Goal: Information Seeking & Learning: Learn about a topic

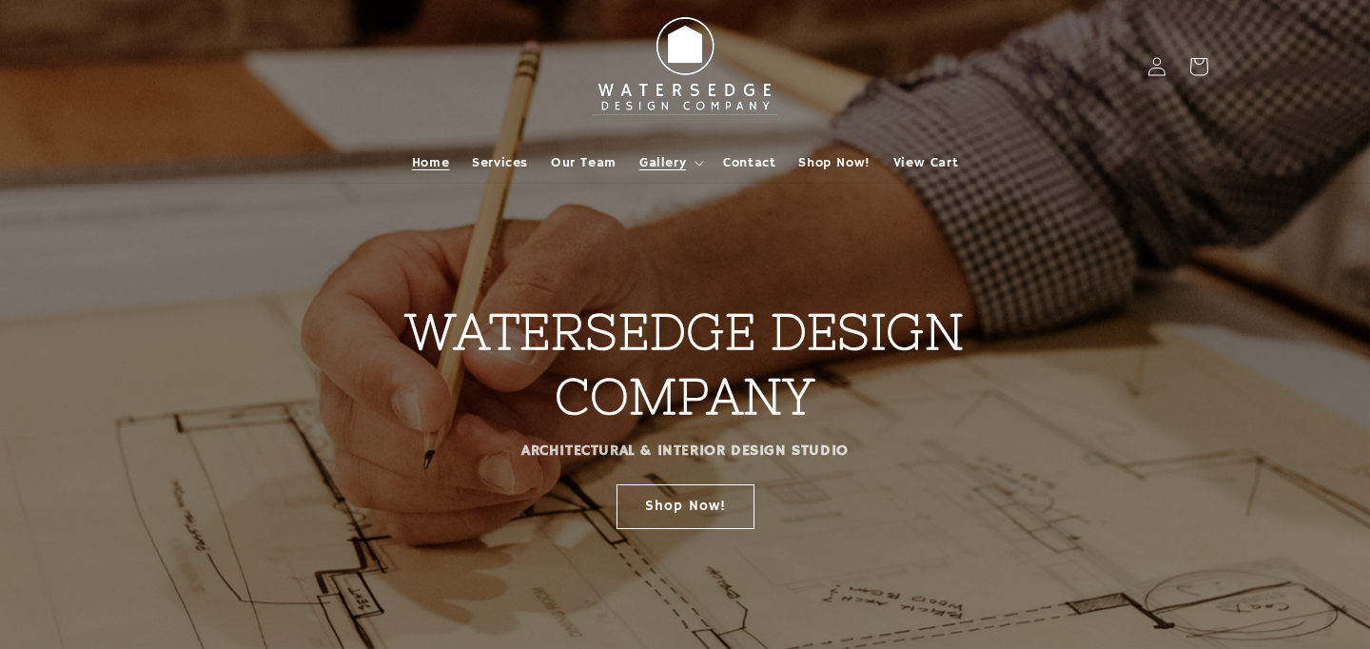
click at [692, 166] on summary "Gallery" at bounding box center [670, 163] width 84 height 40
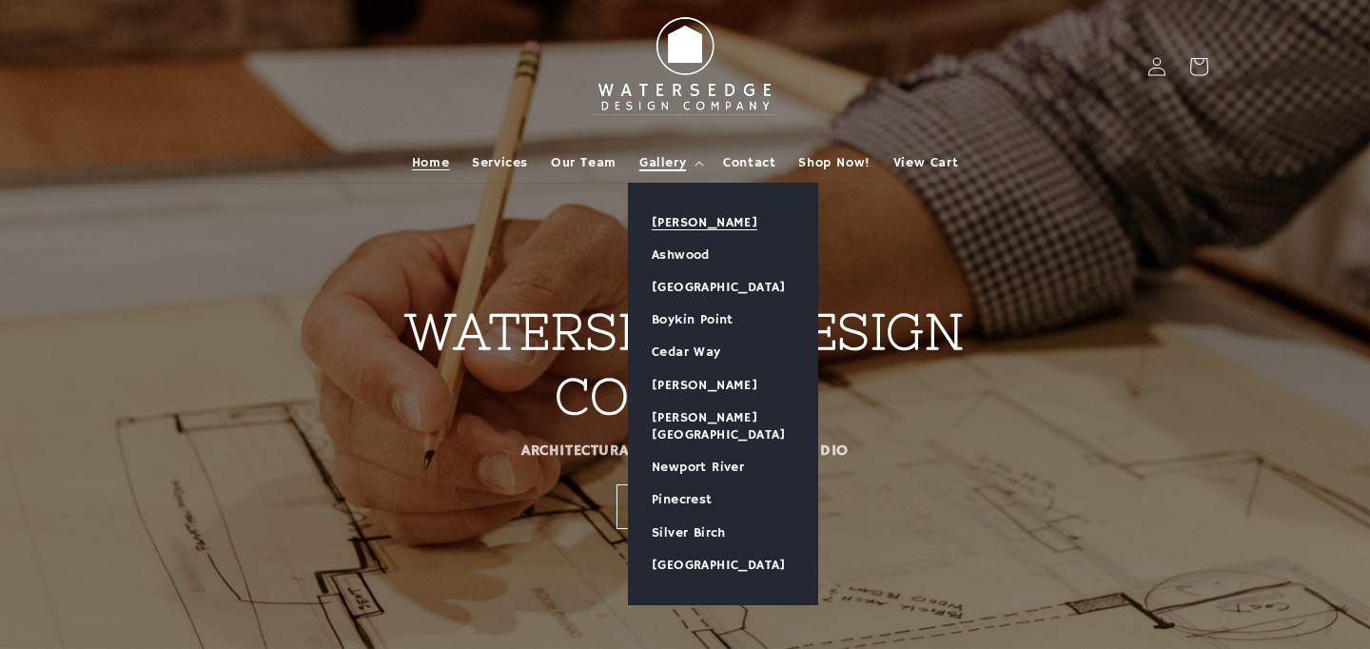
click at [692, 223] on link "[PERSON_NAME]" at bounding box center [723, 222] width 188 height 32
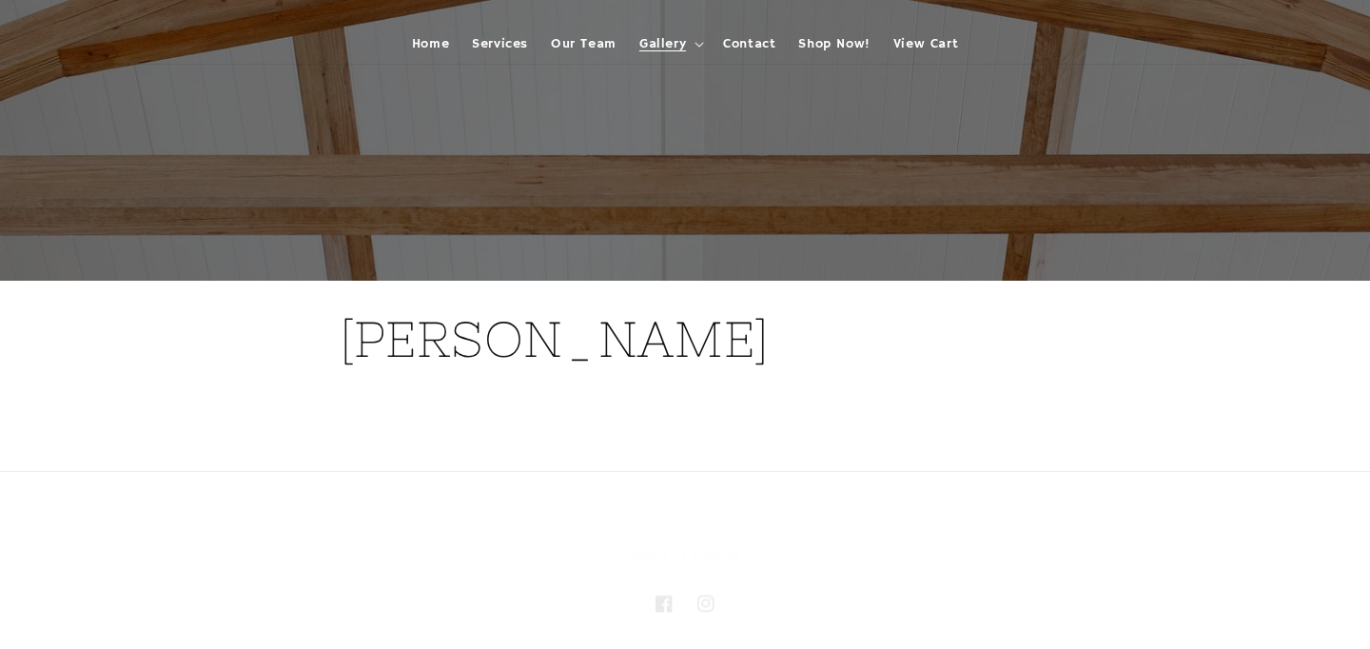
scroll to position [27, 0]
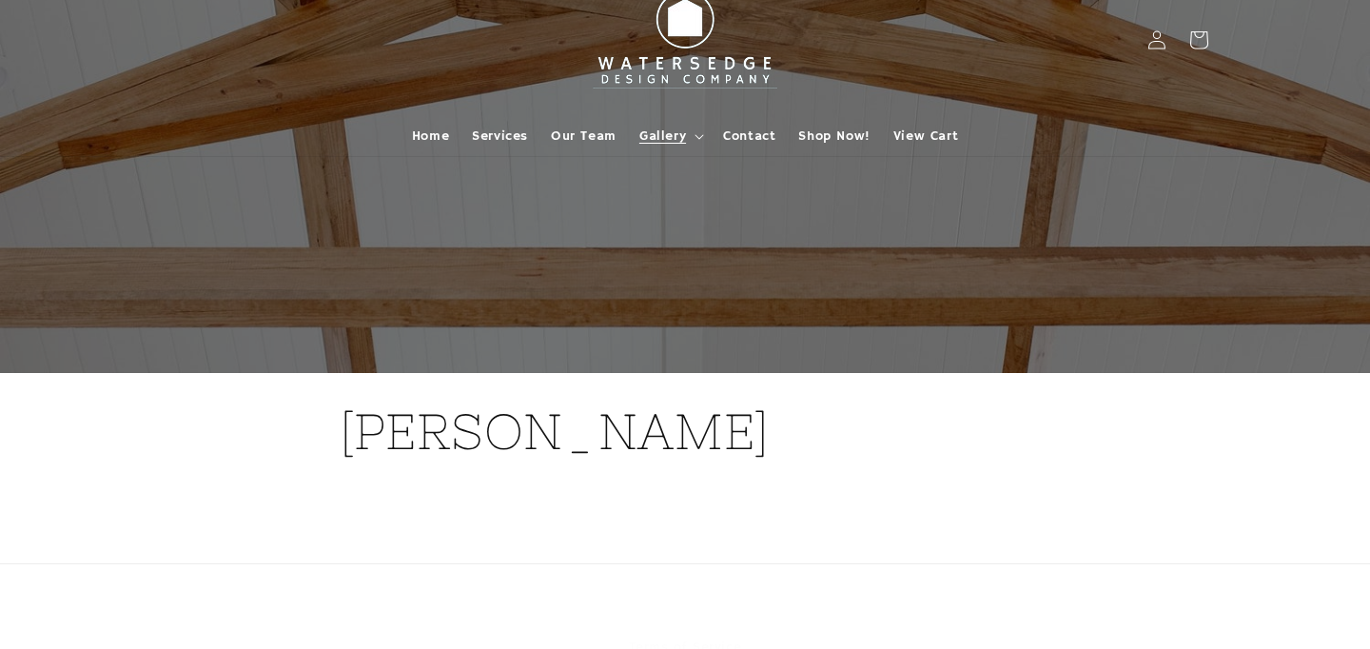
click at [500, 440] on h1 "[PERSON_NAME]" at bounding box center [685, 431] width 691 height 65
click at [681, 135] on span "Gallery" at bounding box center [662, 135] width 47 height 17
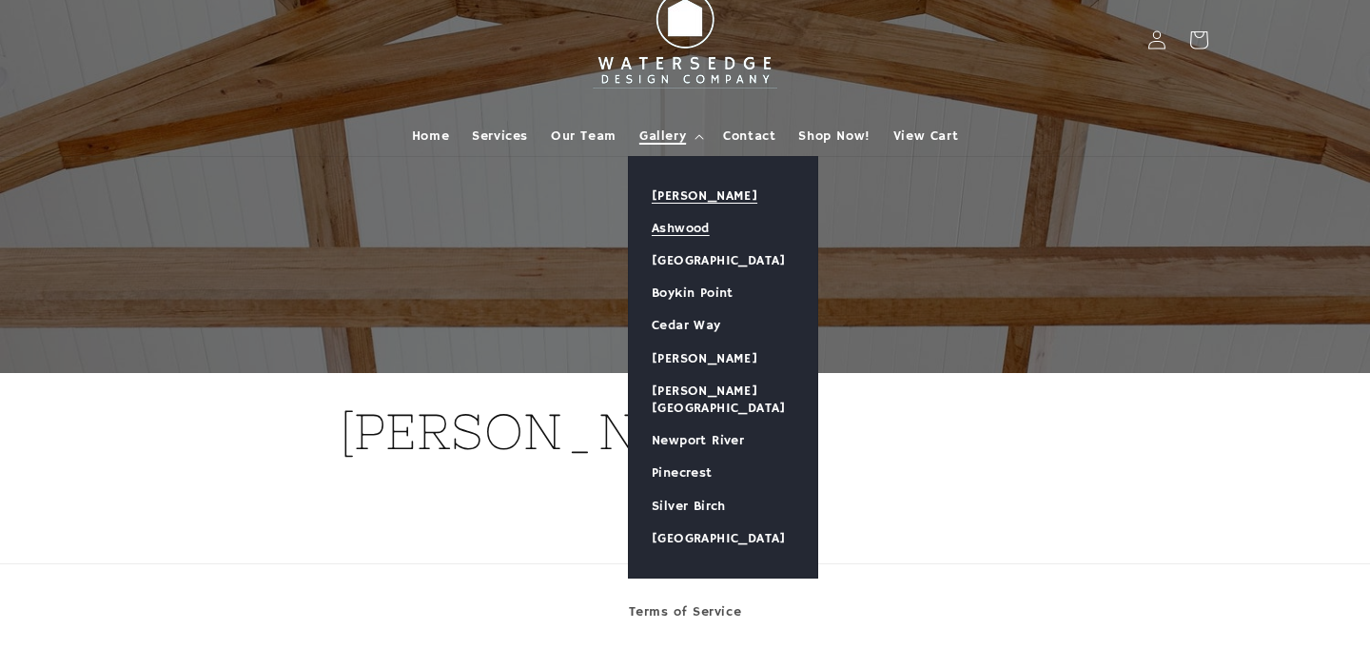
click at [674, 227] on link "Ashwood" at bounding box center [723, 228] width 188 height 32
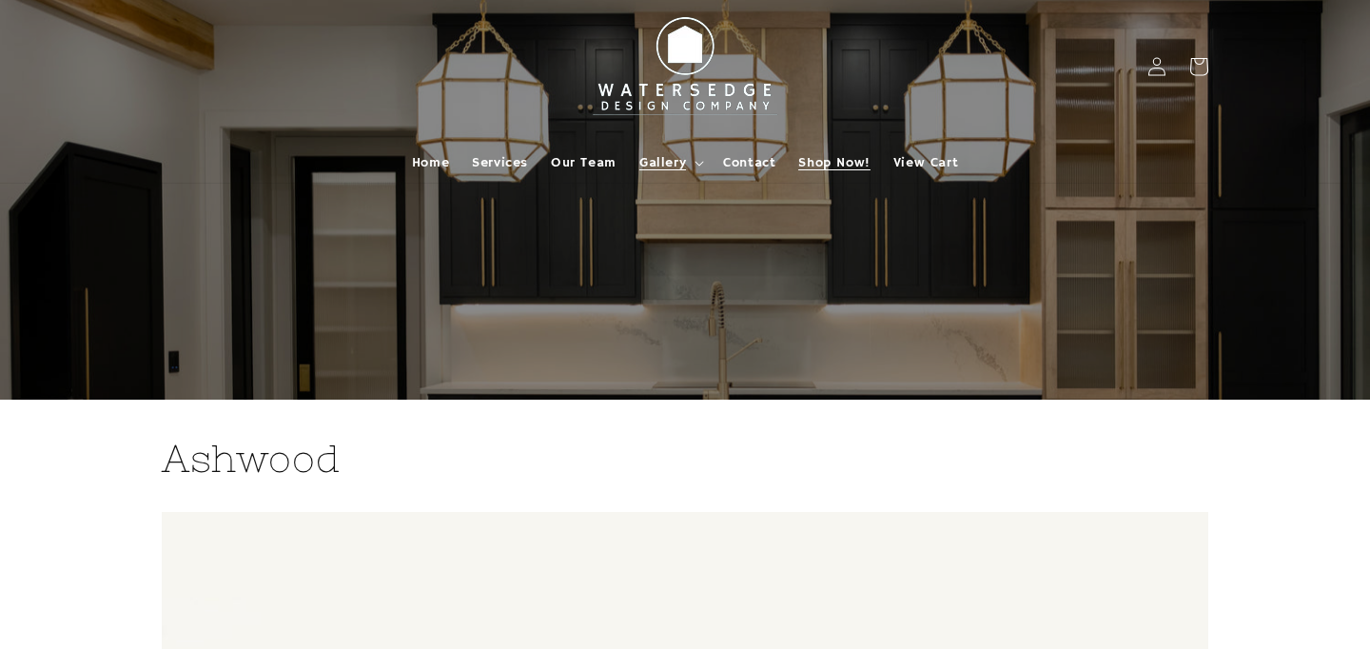
click at [836, 163] on span "Shop Now!" at bounding box center [833, 162] width 71 height 17
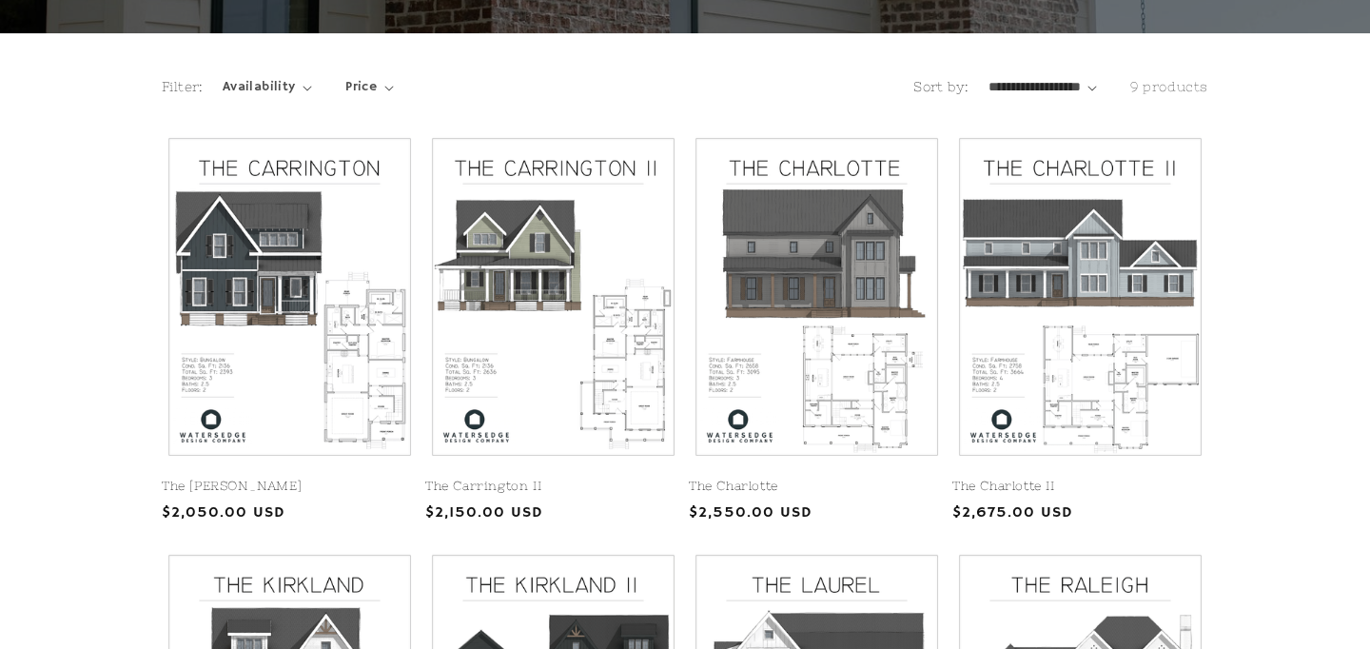
scroll to position [373, 0]
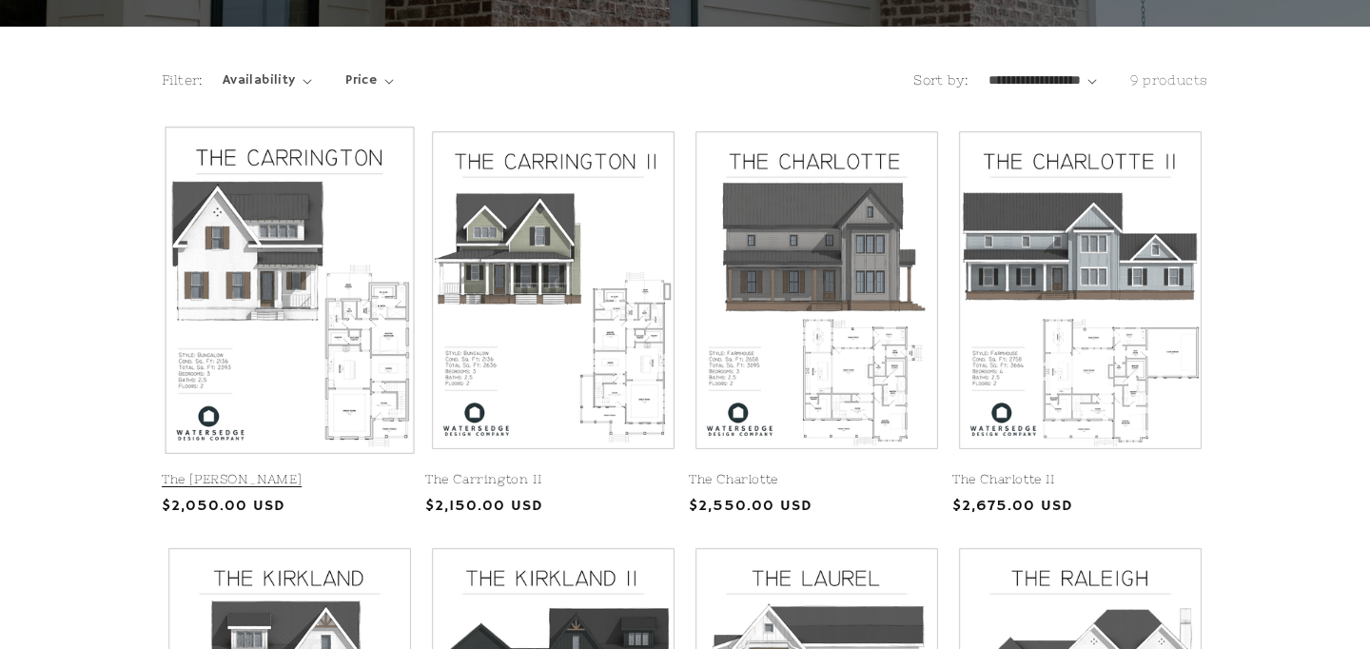
click at [332, 472] on link "The Carrington" at bounding box center [290, 480] width 256 height 16
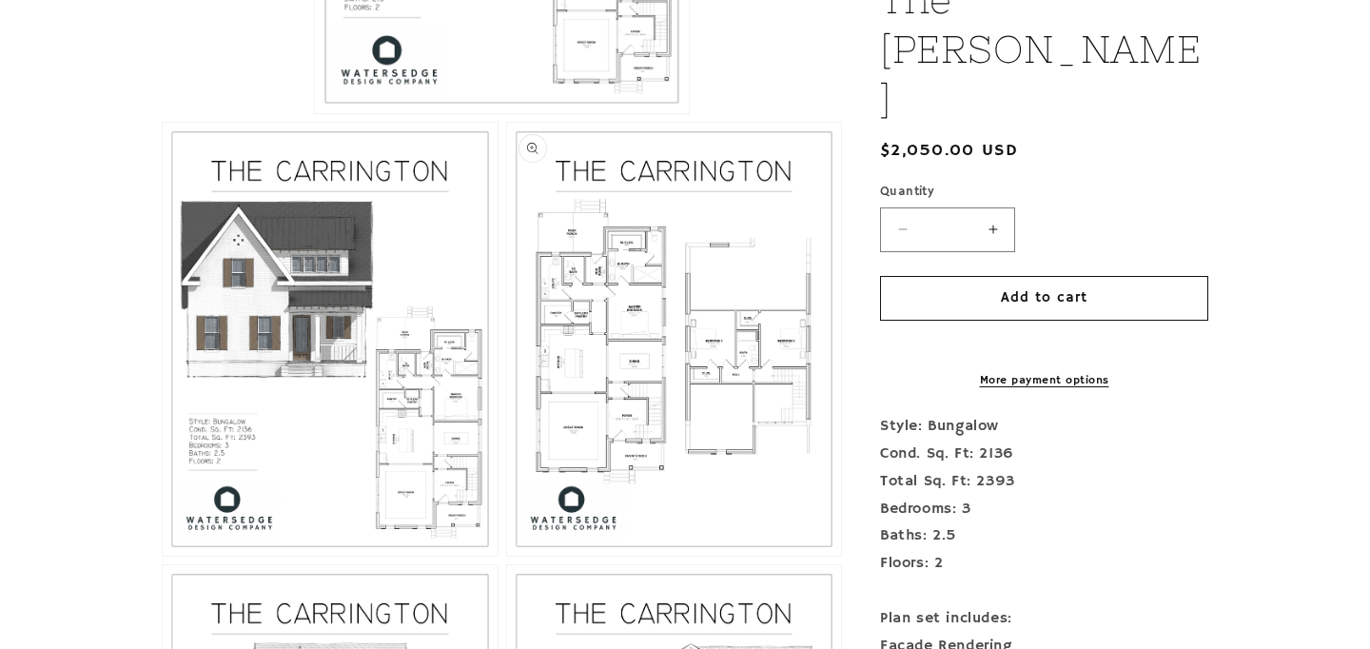
scroll to position [846, 0]
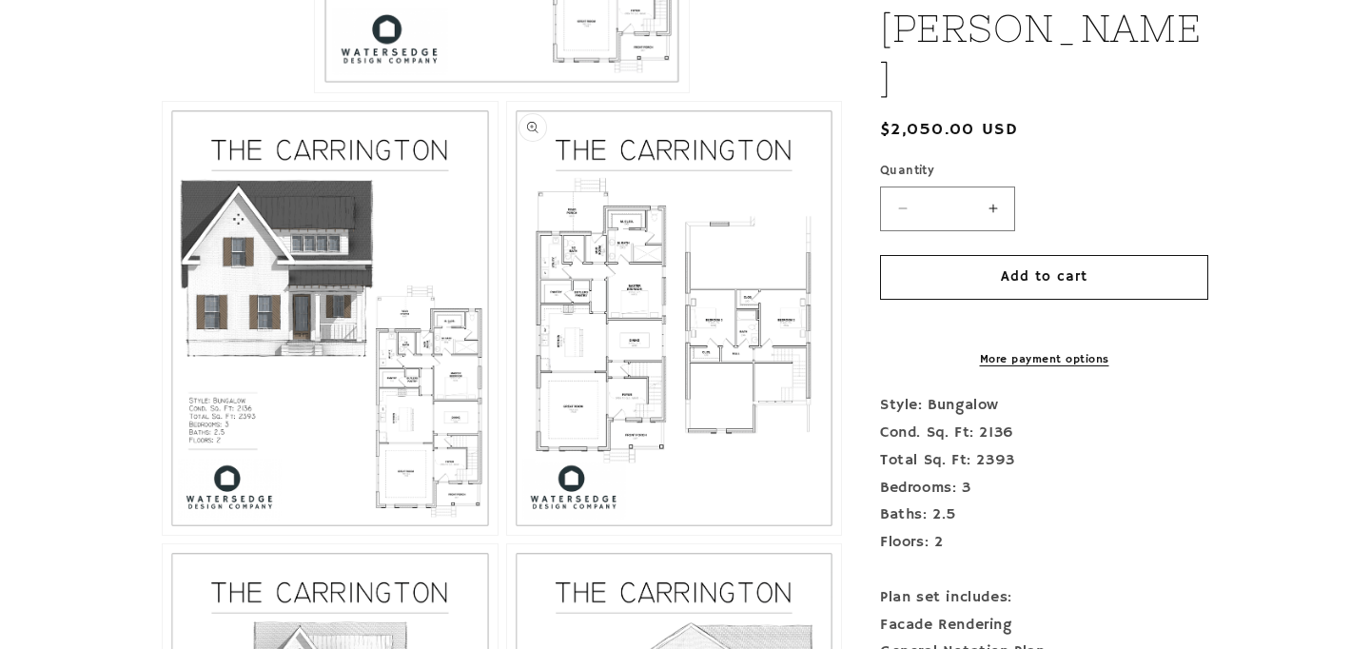
click at [507, 535] on button "Open media 3 in modal" at bounding box center [507, 535] width 0 height 0
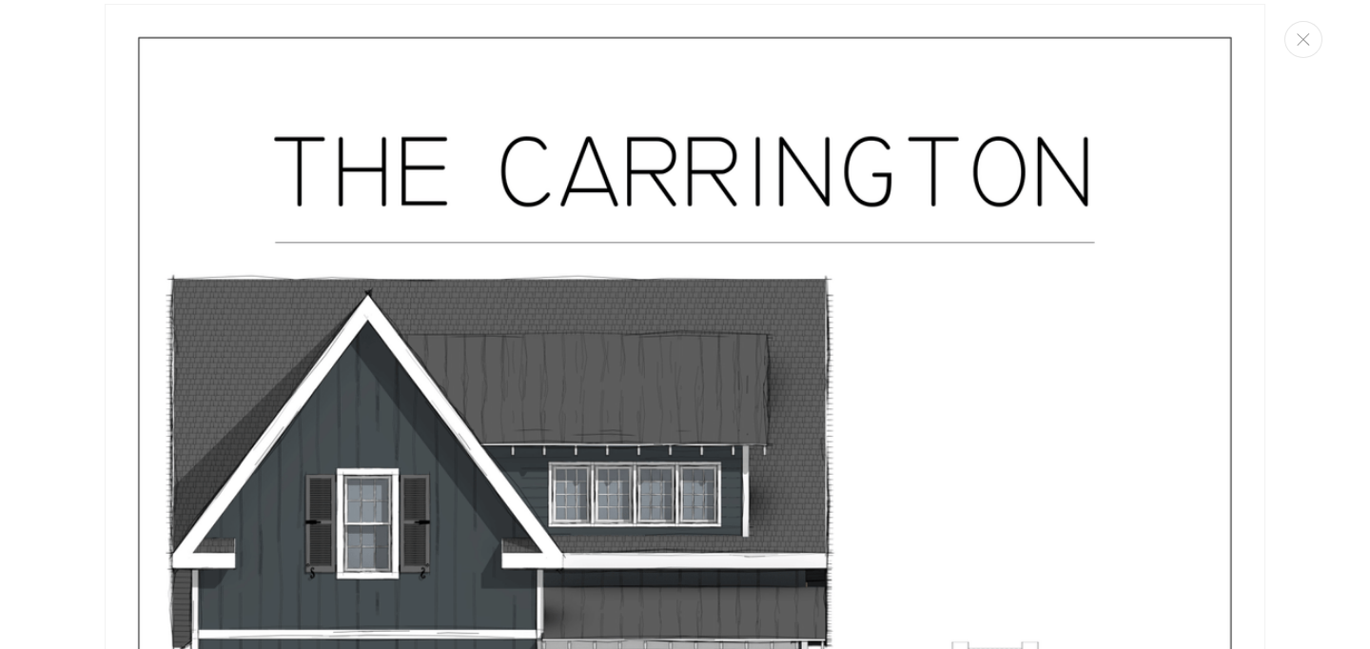
scroll to position [0, 0]
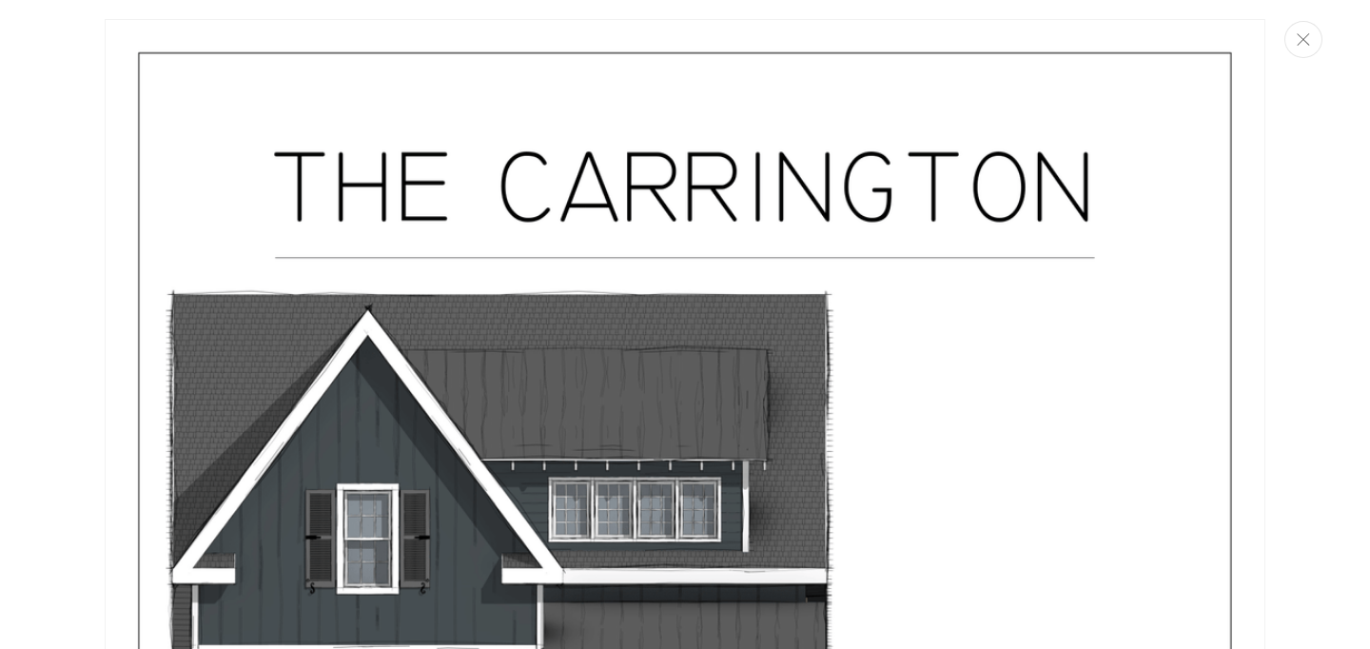
click at [1294, 45] on button "Close" at bounding box center [1303, 39] width 38 height 37
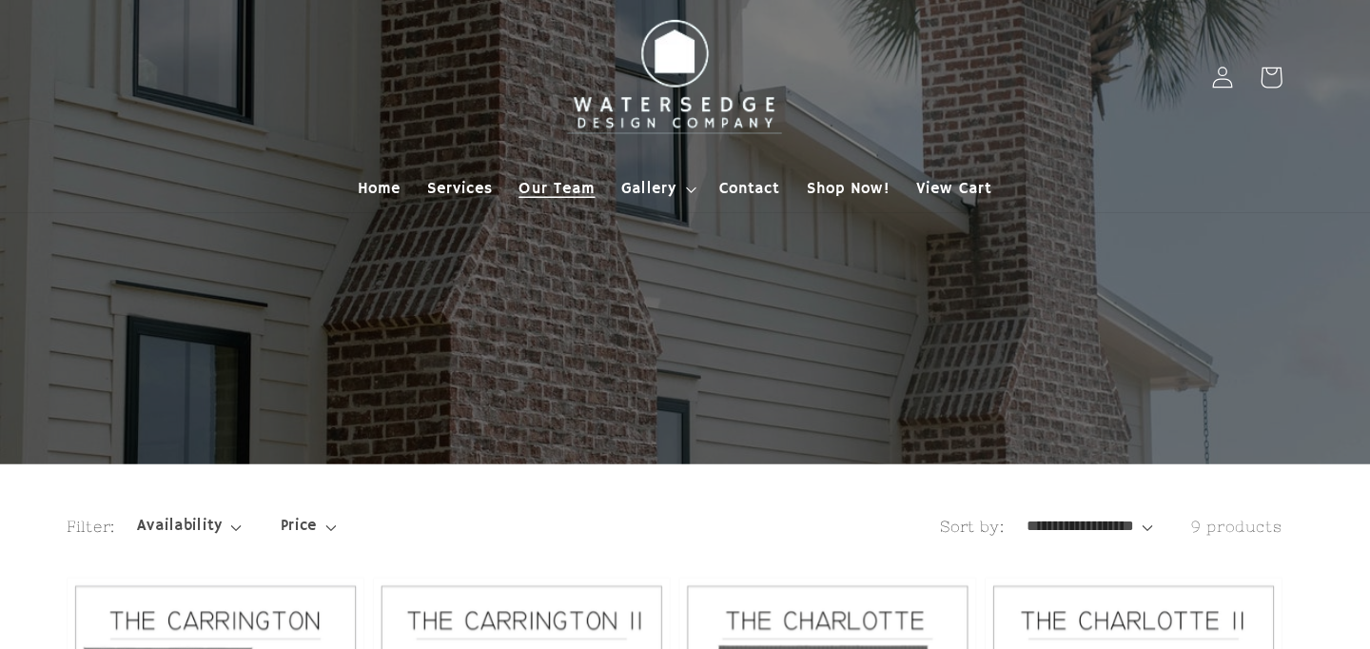
click at [583, 162] on span "Our Team" at bounding box center [584, 162] width 66 height 17
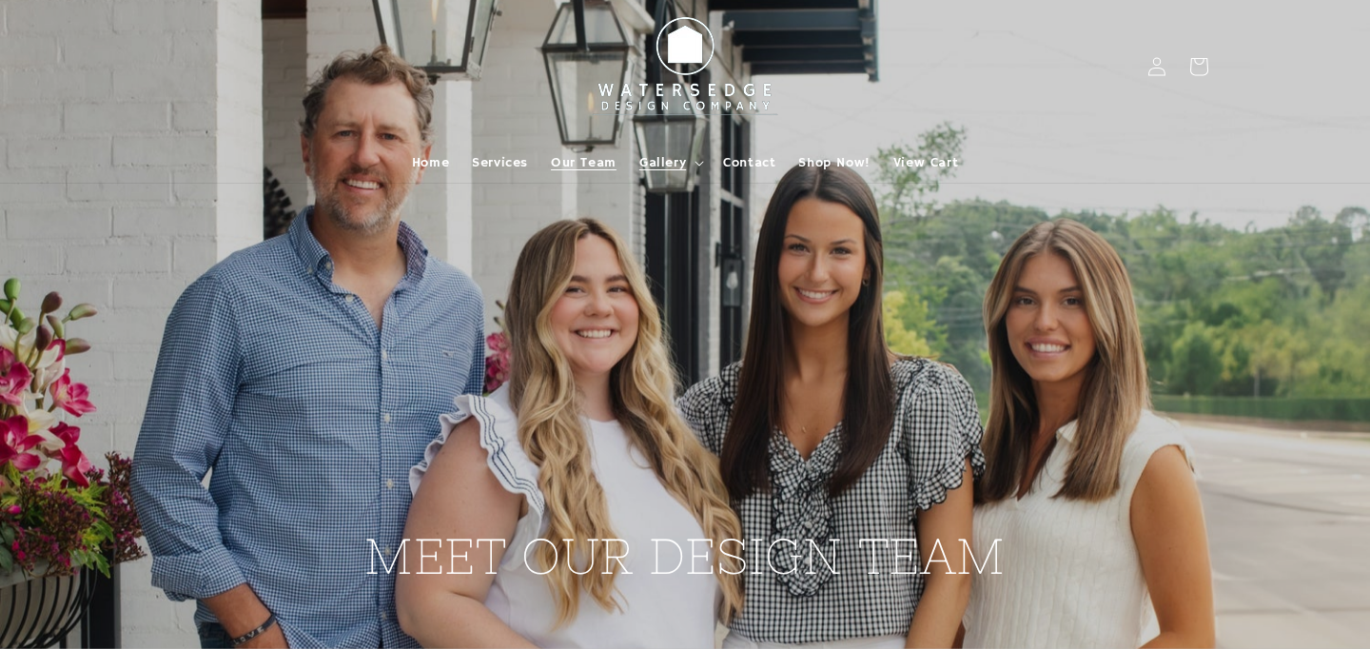
click at [663, 164] on span "Gallery" at bounding box center [662, 162] width 47 height 17
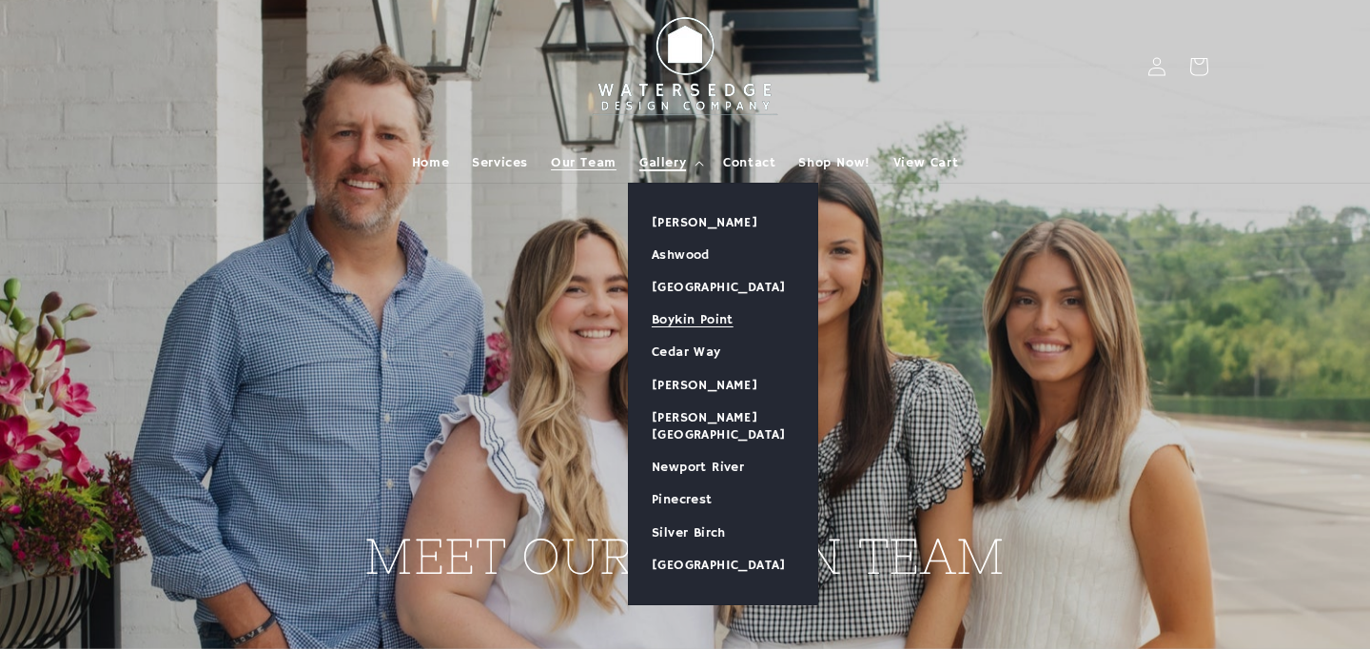
click at [687, 319] on link "Boykin Point" at bounding box center [723, 319] width 188 height 32
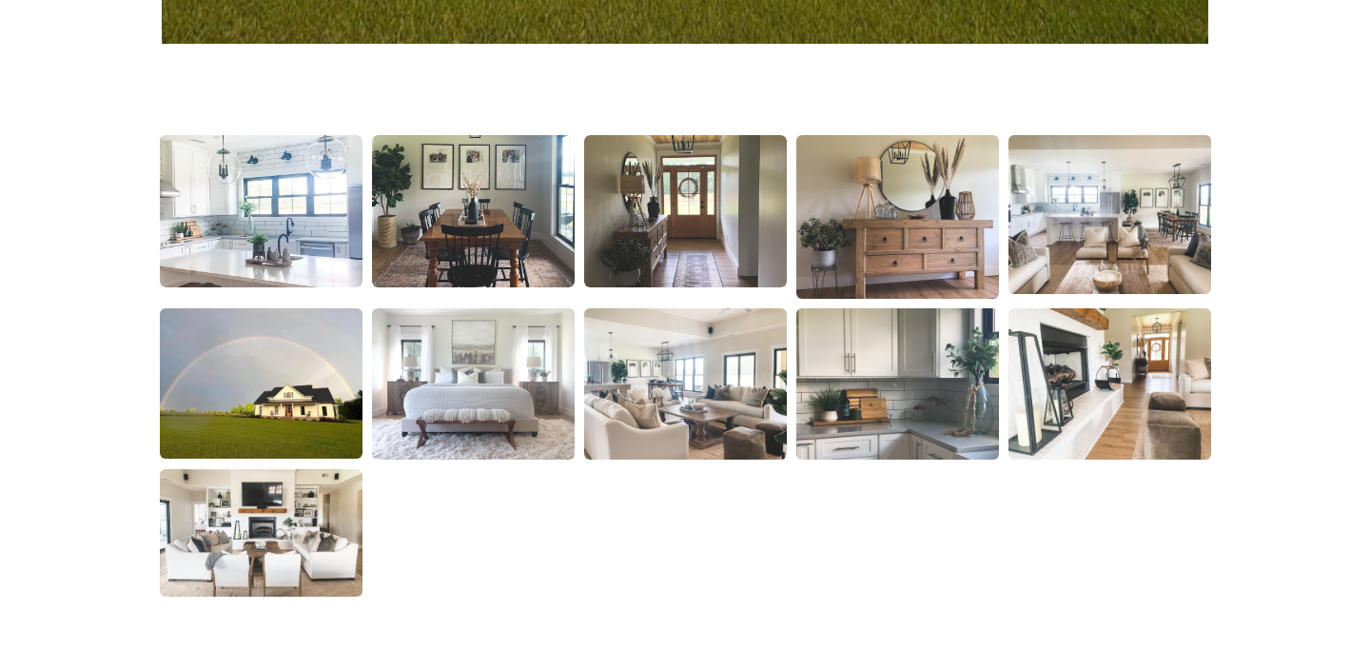
scroll to position [1245, 0]
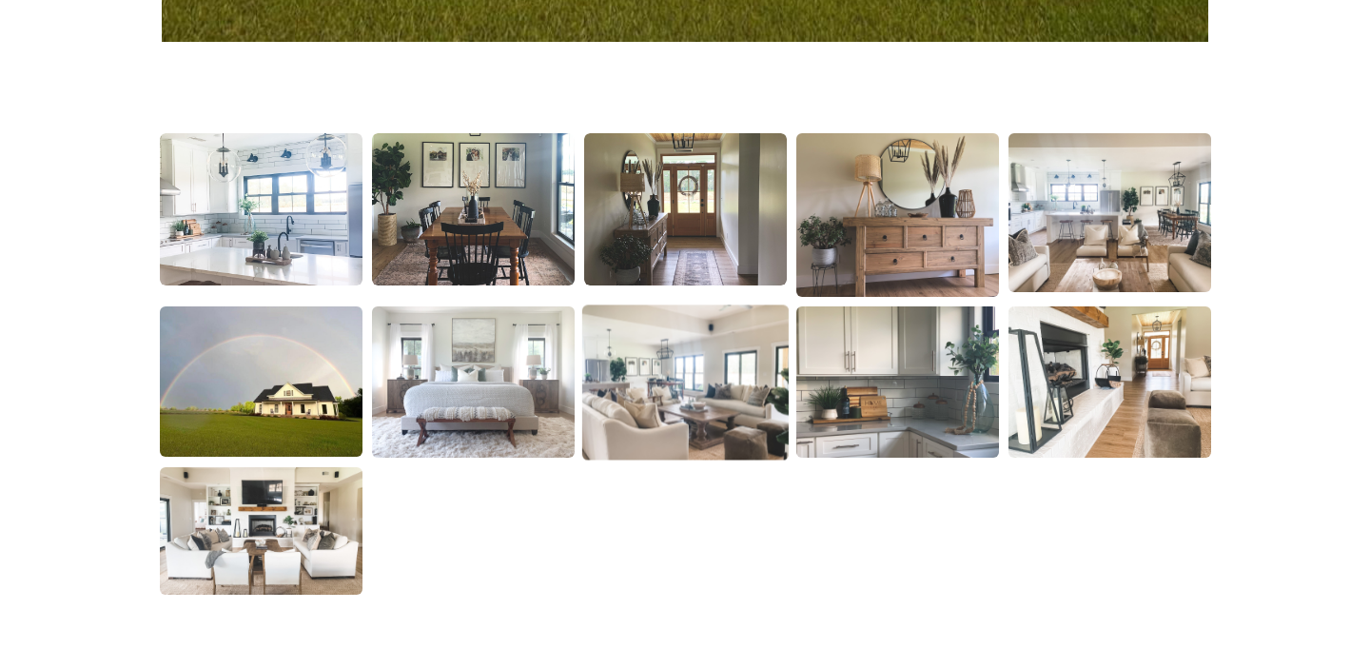
click at [728, 380] on img at bounding box center [684, 381] width 206 height 155
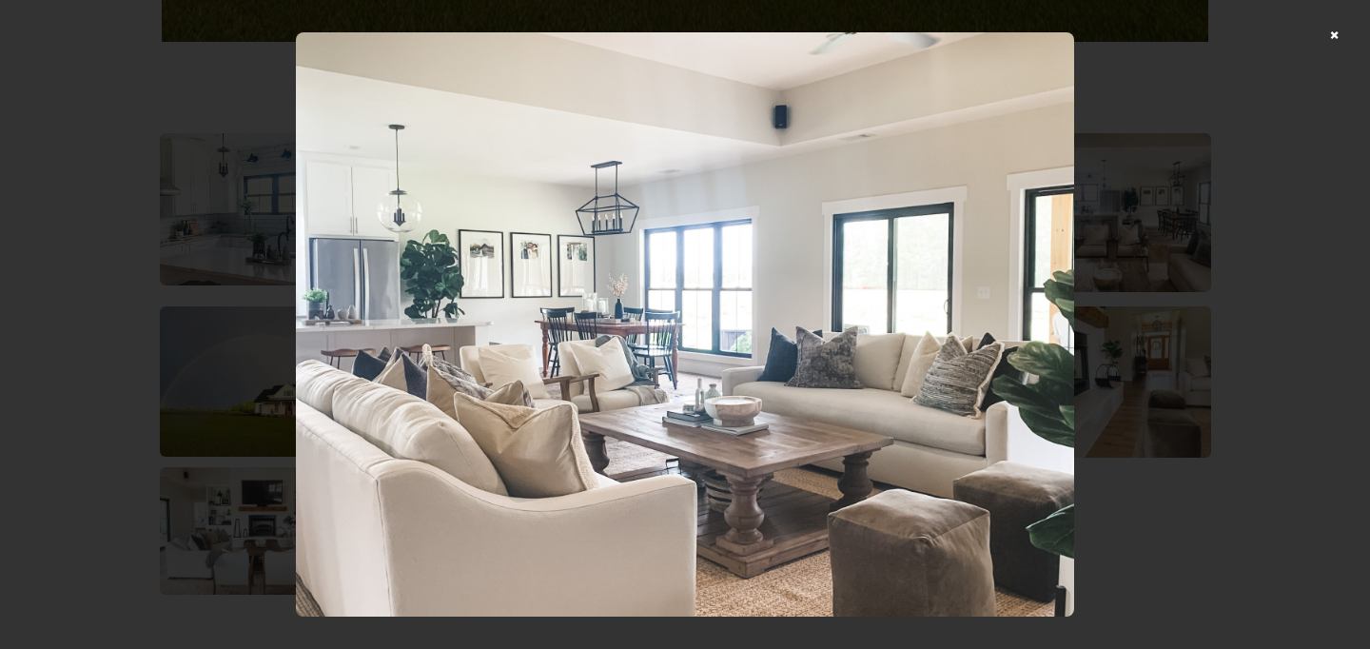
click at [1332, 32] on div at bounding box center [685, 324] width 1370 height 649
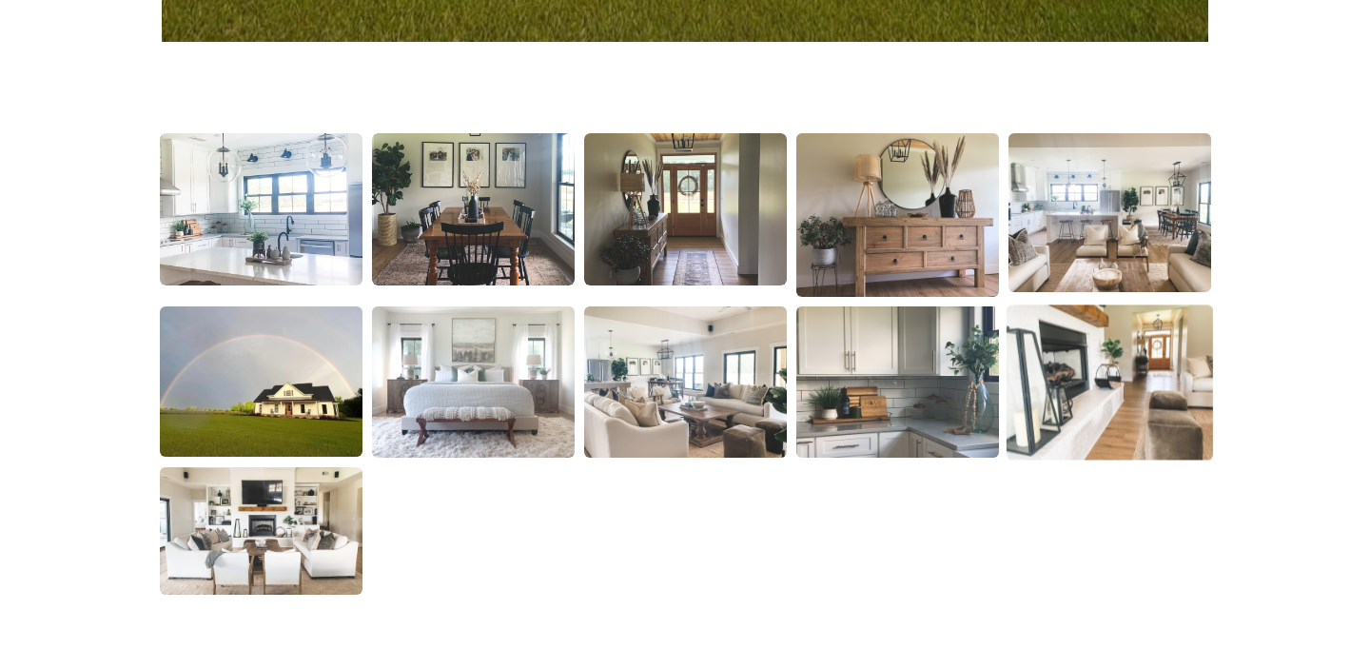
click at [1179, 339] on img at bounding box center [1108, 381] width 206 height 155
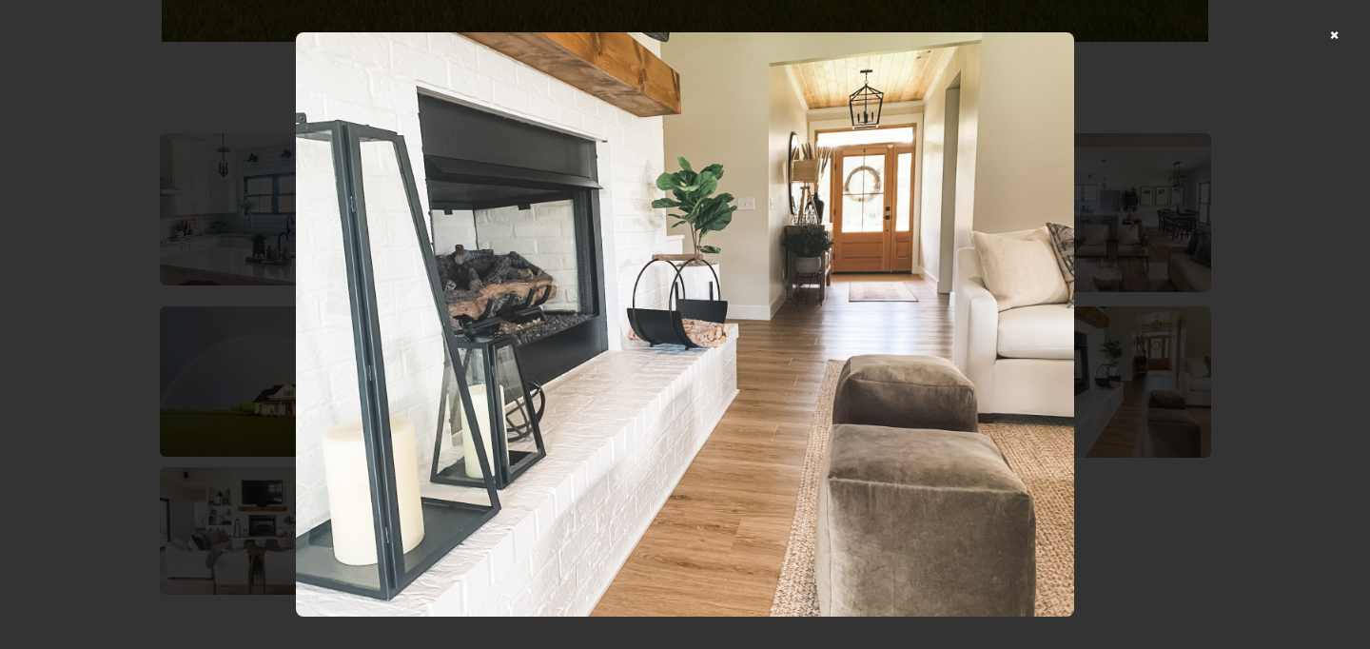
click at [1335, 33] on div at bounding box center [685, 324] width 1370 height 649
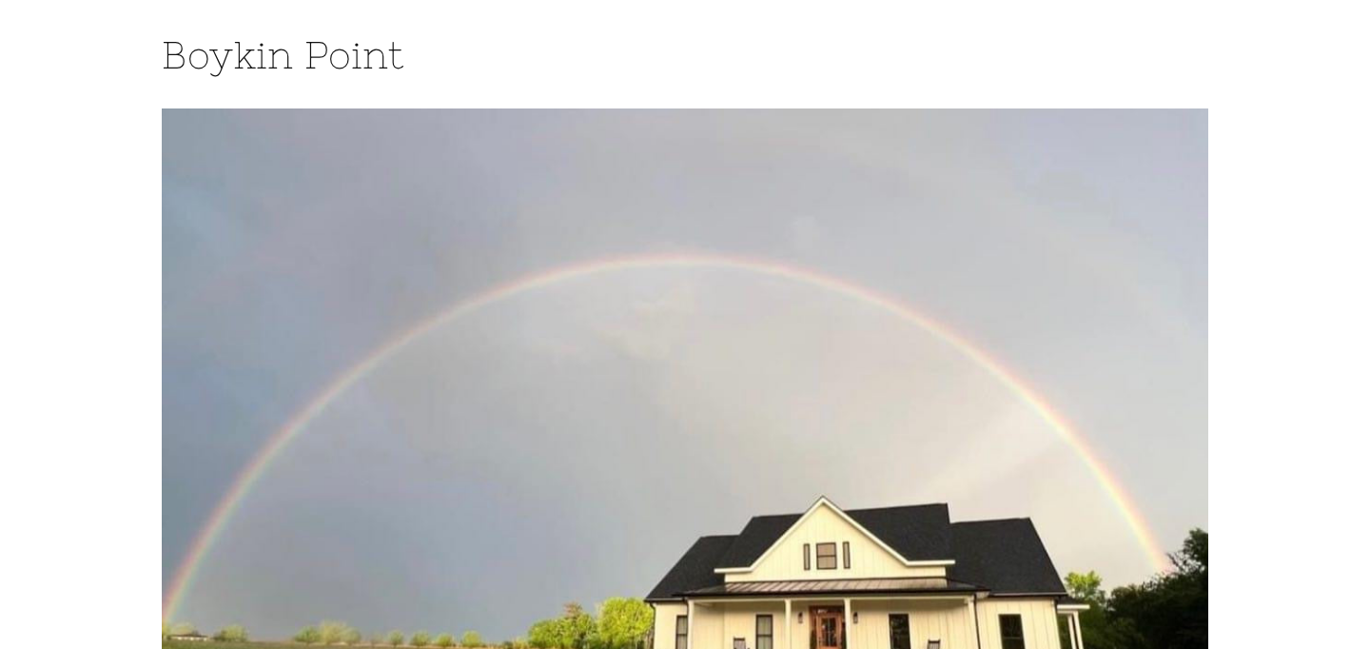
scroll to position [0, 0]
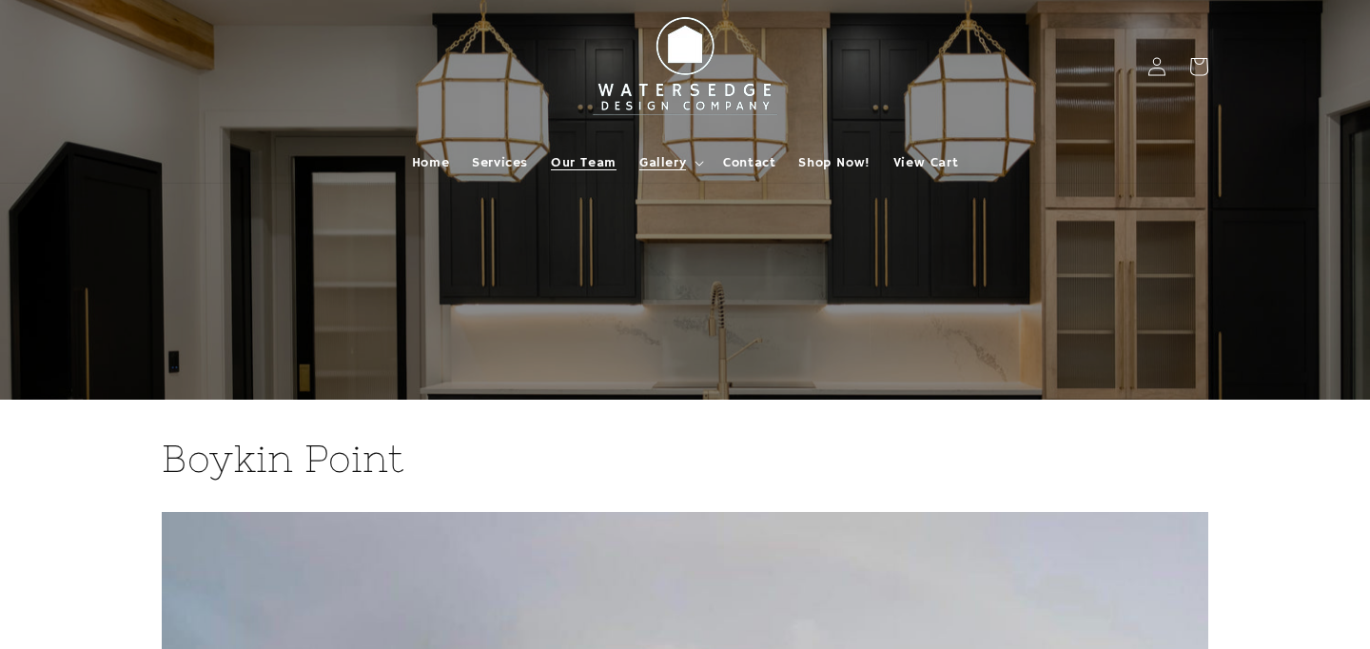
click at [589, 160] on span "Our Team" at bounding box center [584, 162] width 66 height 17
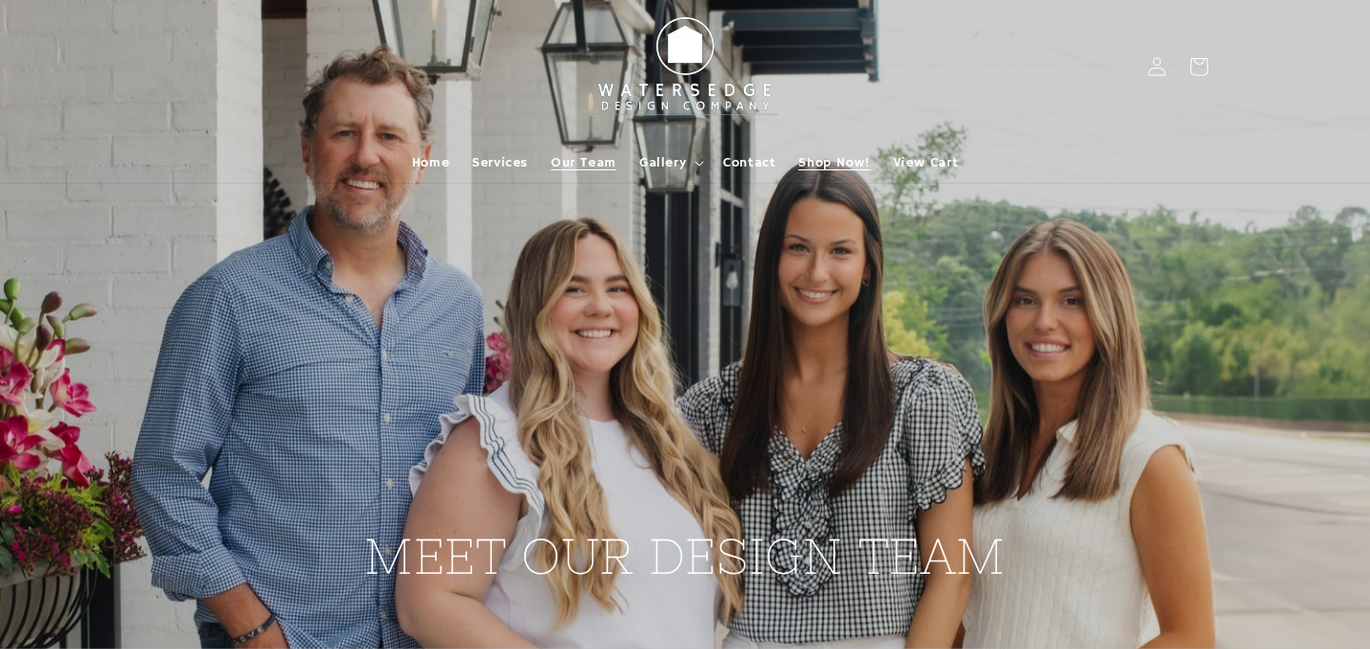
click at [823, 163] on span "Shop Now!" at bounding box center [833, 162] width 71 height 17
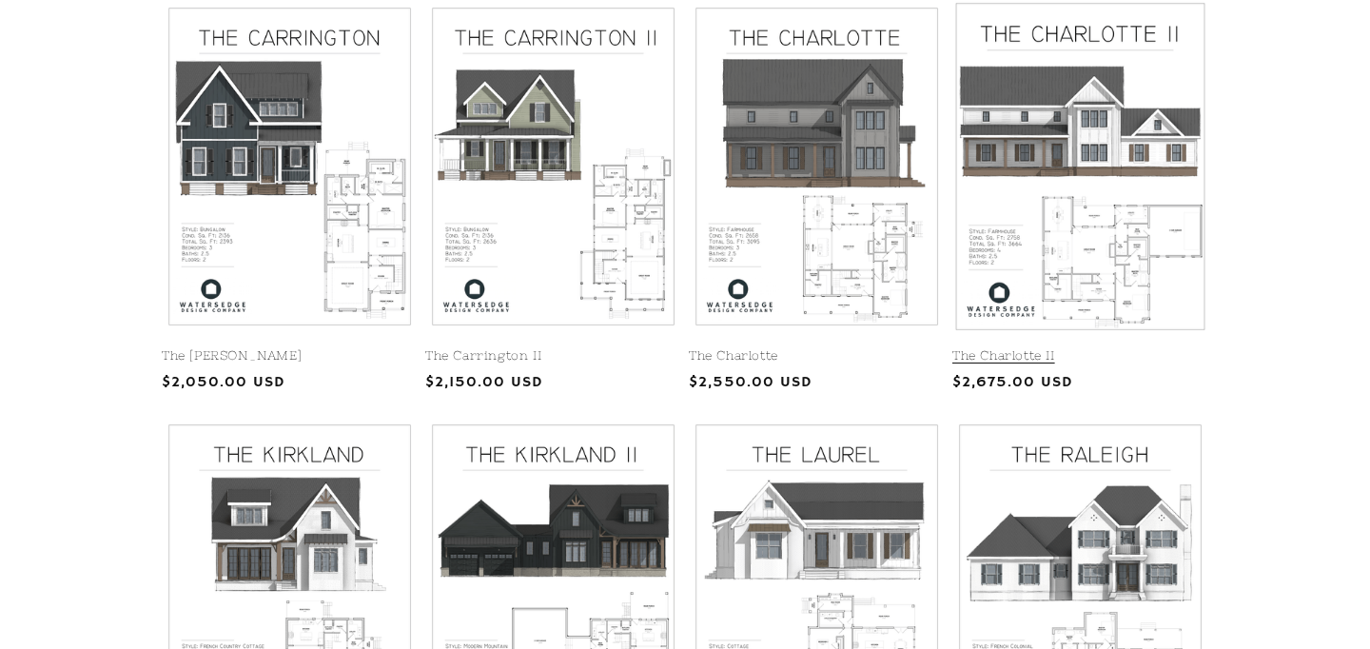
scroll to position [515, 0]
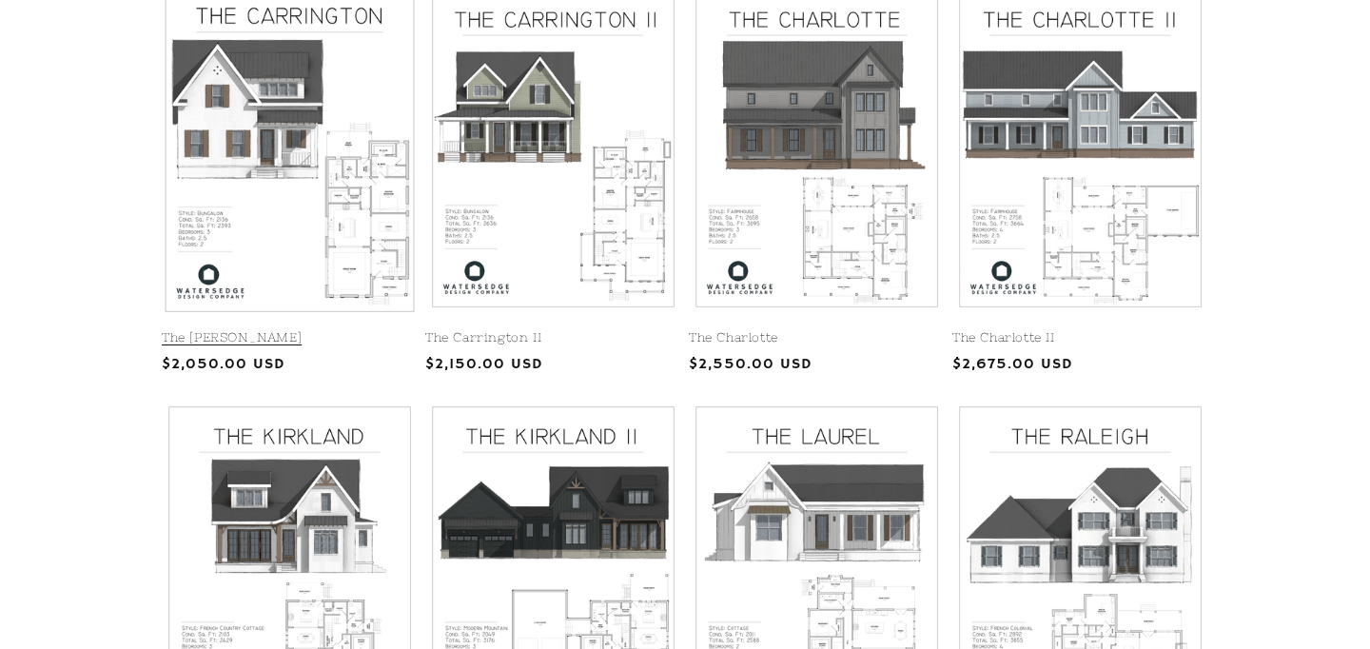
click at [364, 330] on link "The [PERSON_NAME]" at bounding box center [290, 338] width 256 height 16
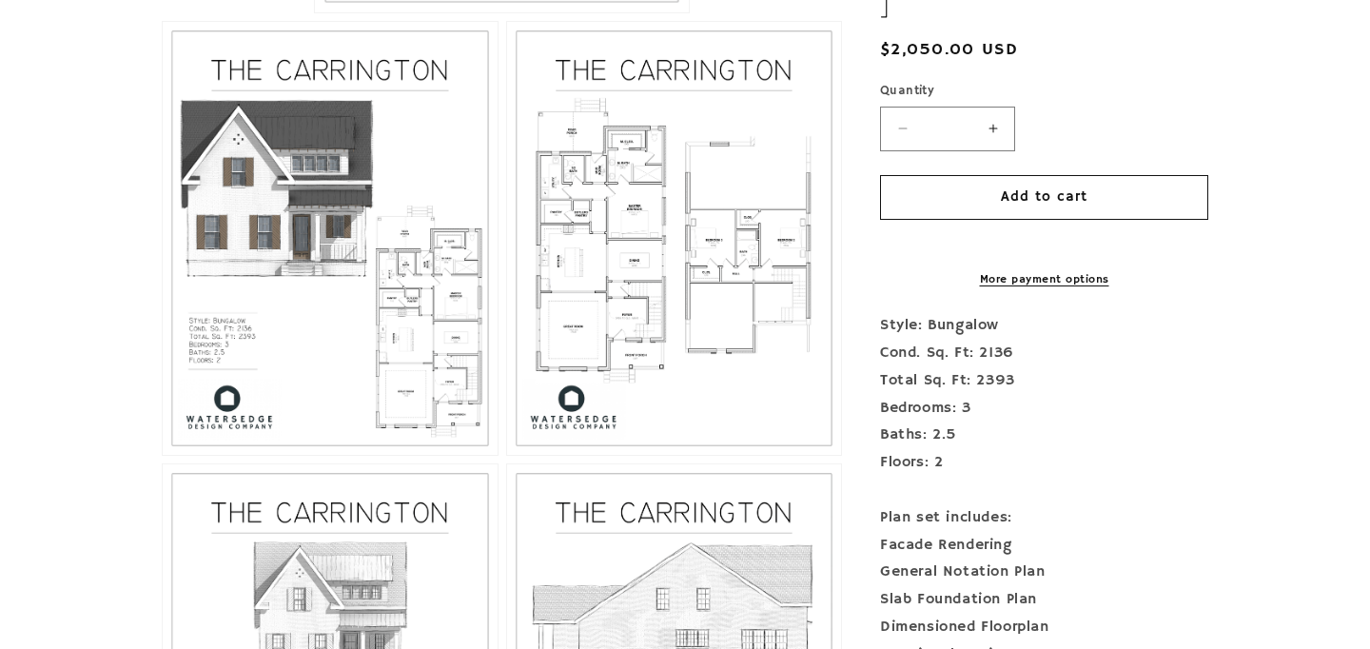
scroll to position [988, 0]
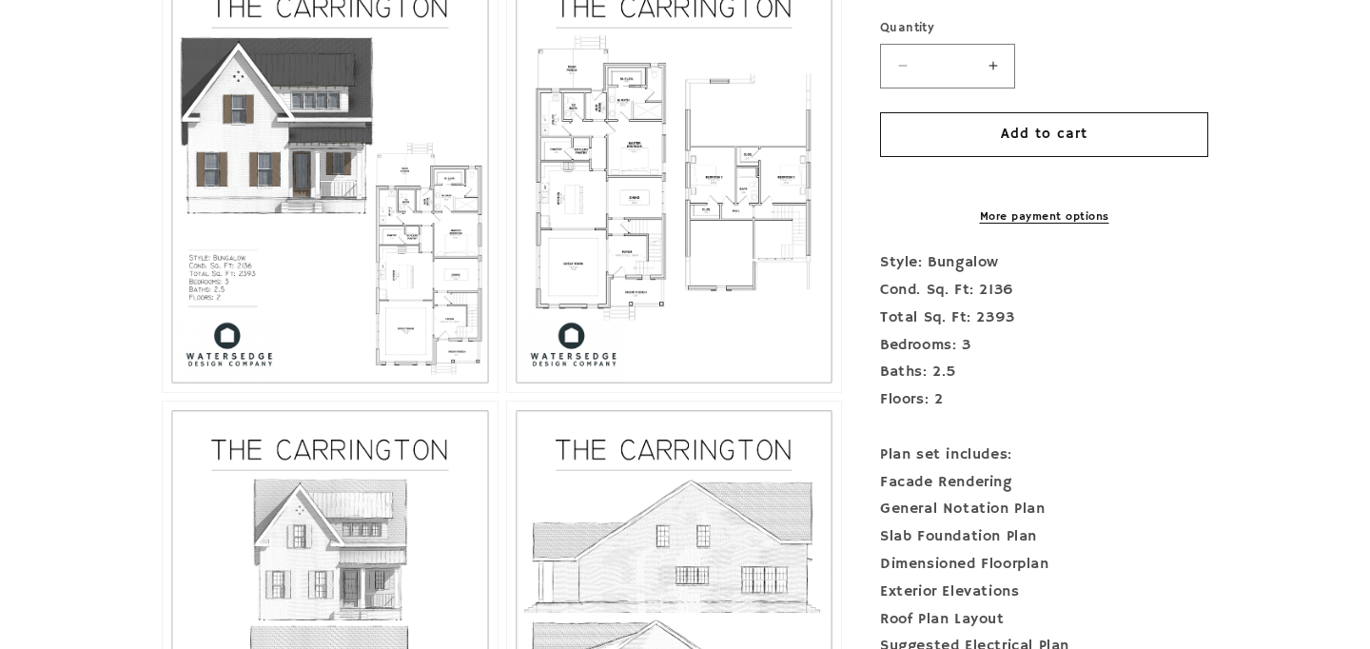
click at [507, 392] on button "Open media 3 in modal" at bounding box center [507, 392] width 0 height 0
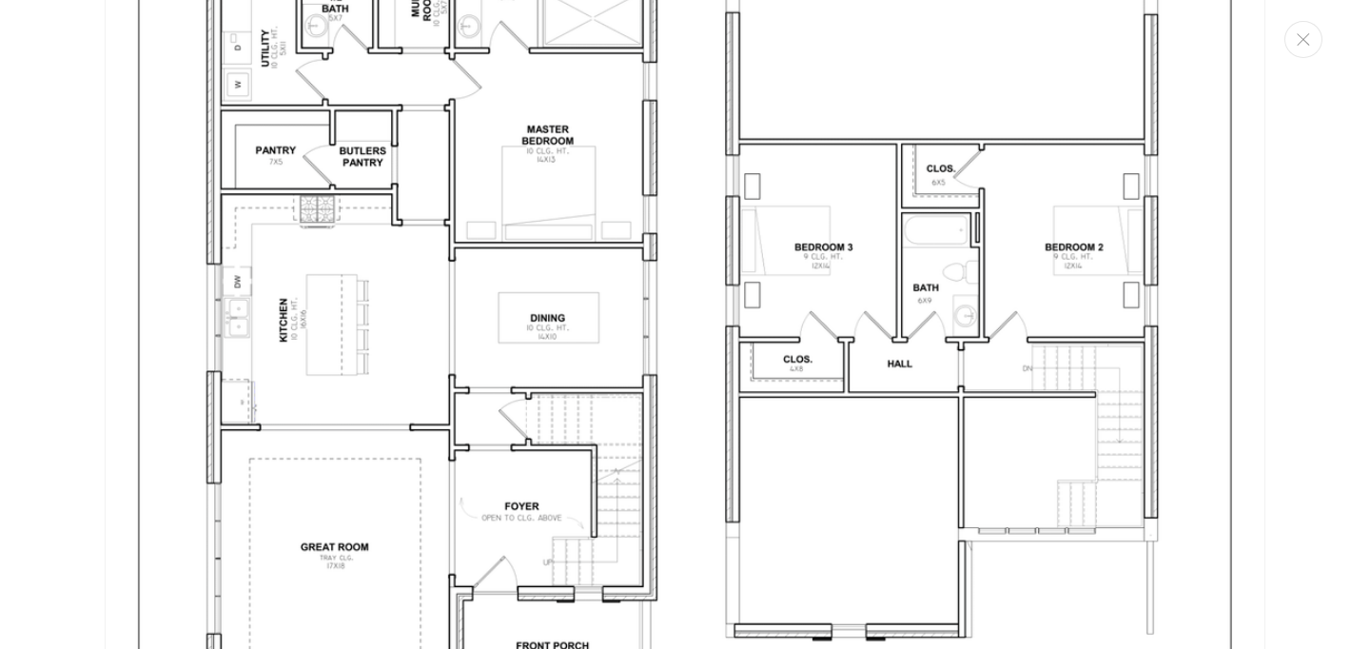
scroll to position [3557, 0]
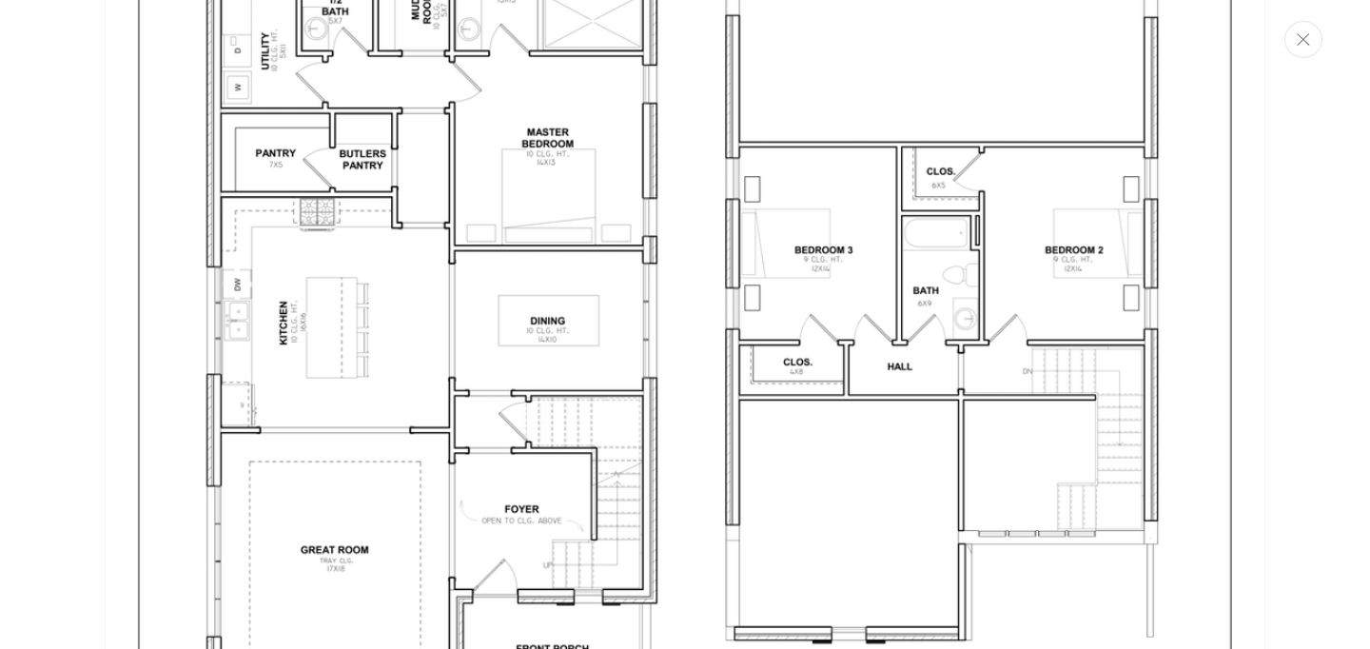
click at [1302, 41] on icon "Close" at bounding box center [1302, 39] width 13 height 12
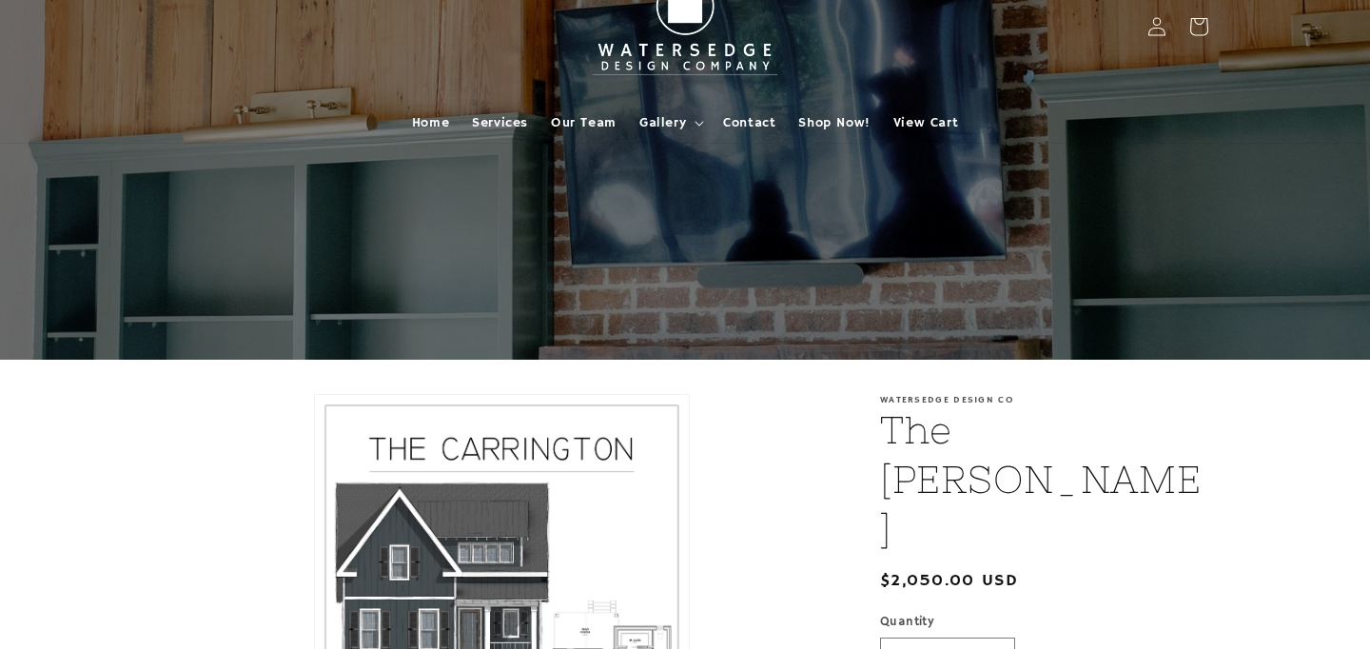
scroll to position [0, 0]
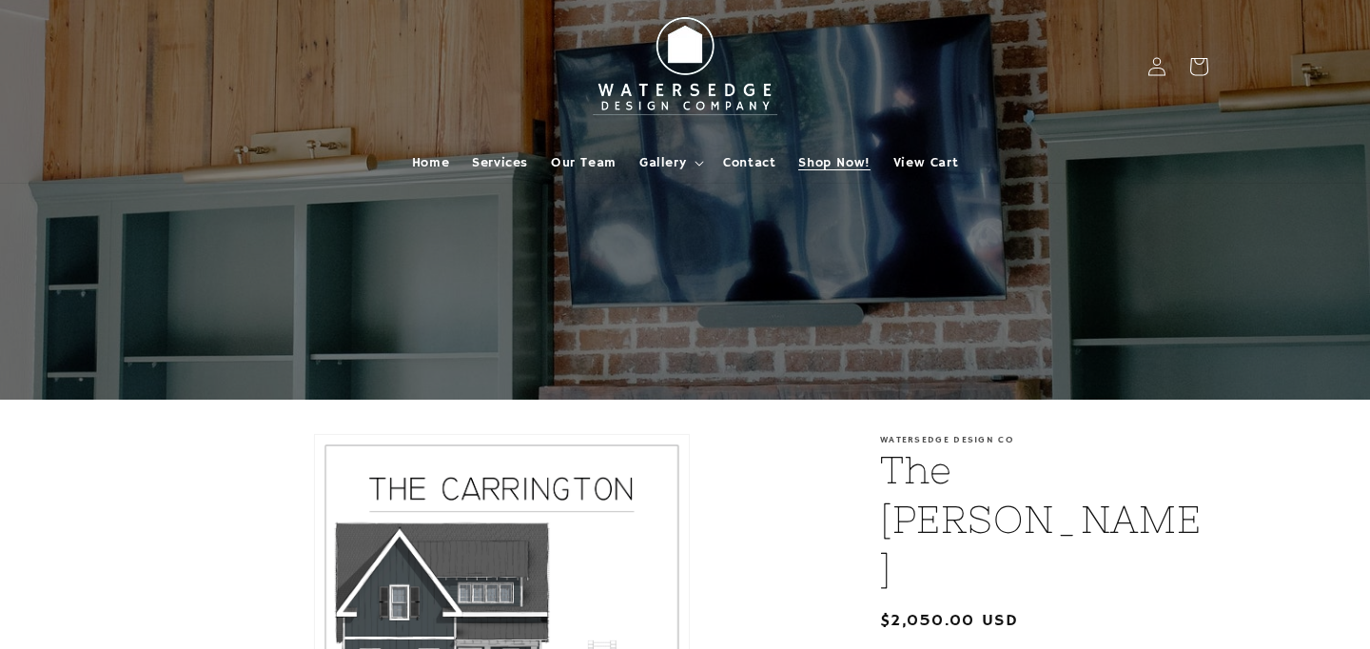
click at [833, 166] on span "Shop Now!" at bounding box center [833, 162] width 71 height 17
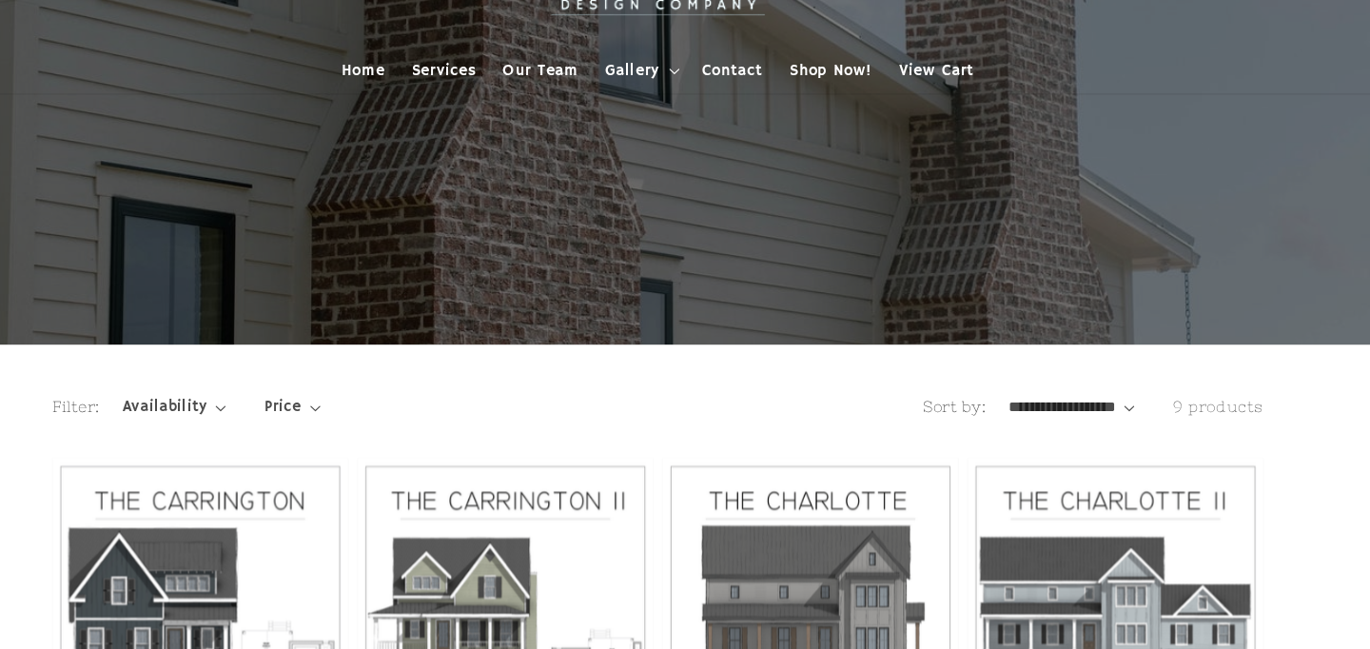
scroll to position [97, 0]
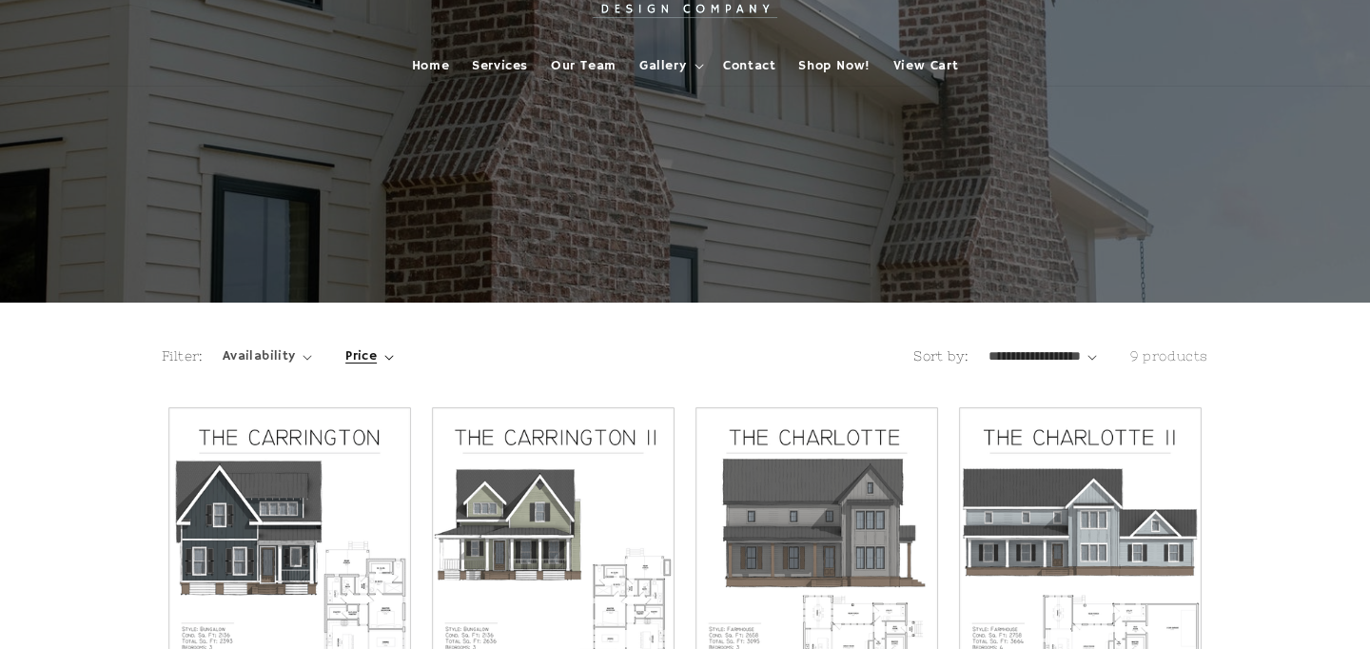
click at [384, 357] on icon at bounding box center [389, 358] width 10 height 6
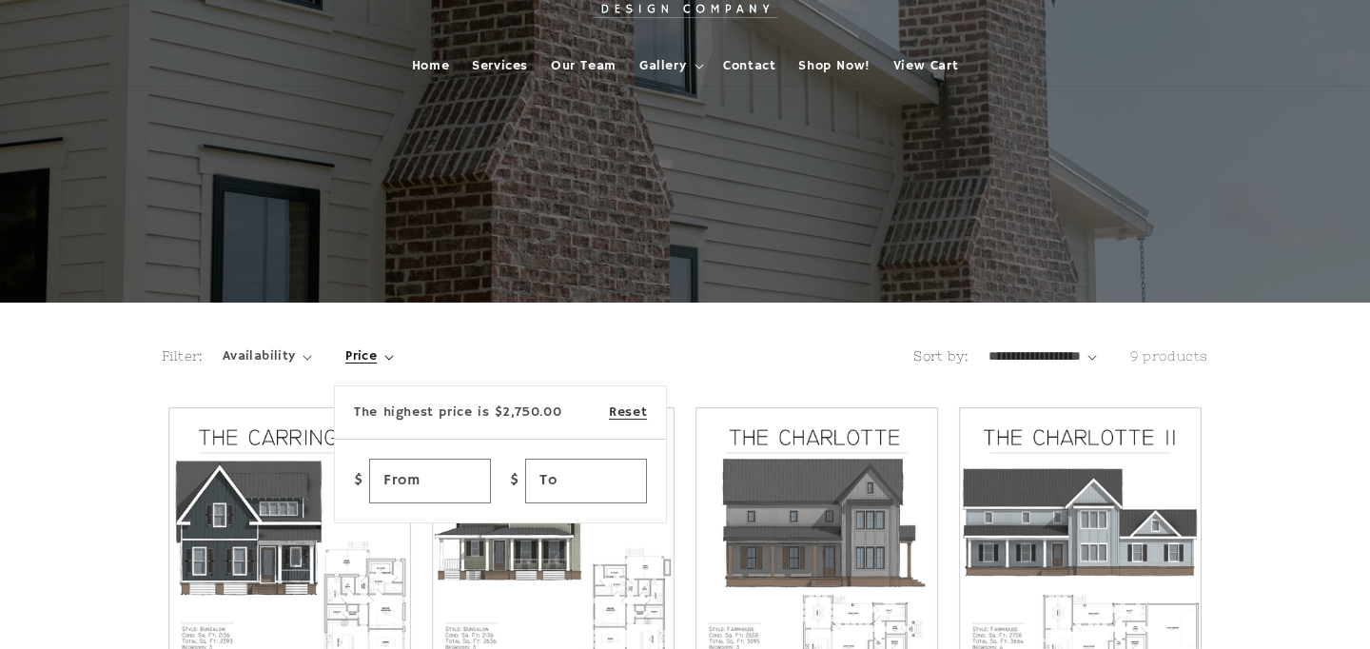
click at [394, 353] on summary "Price" at bounding box center [369, 356] width 49 height 20
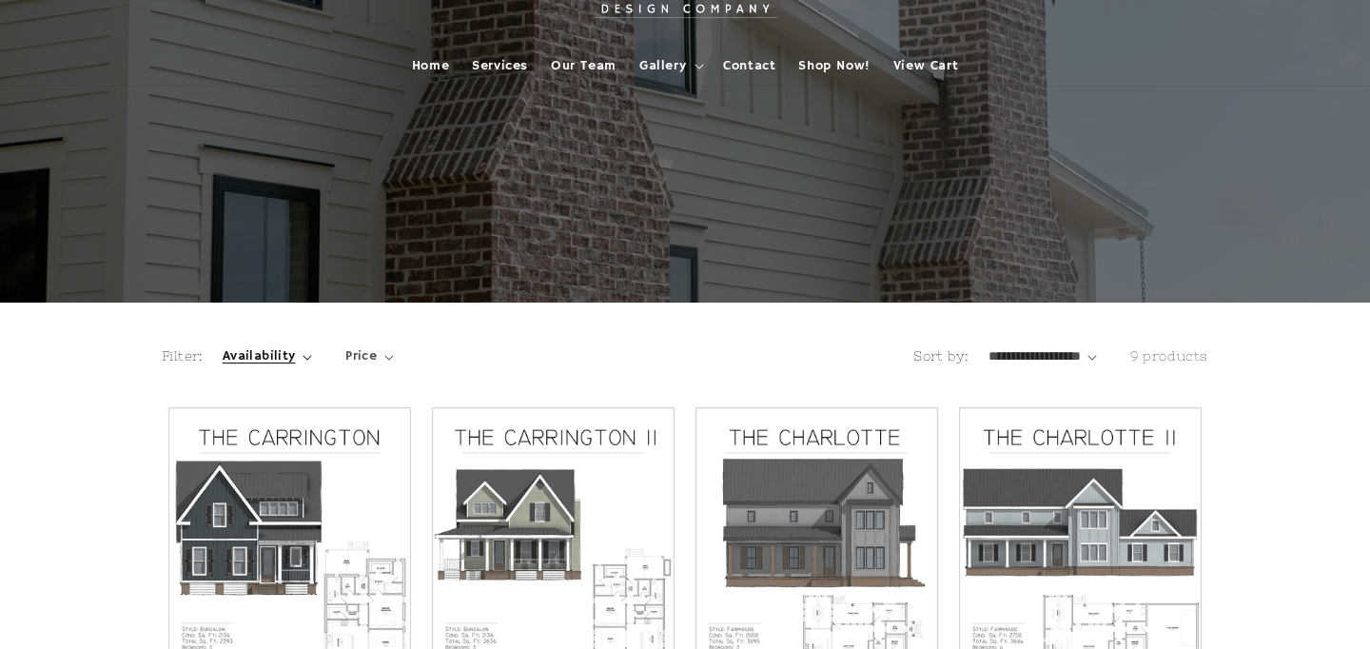
click at [296, 354] on summary "Availability" at bounding box center [267, 356] width 89 height 20
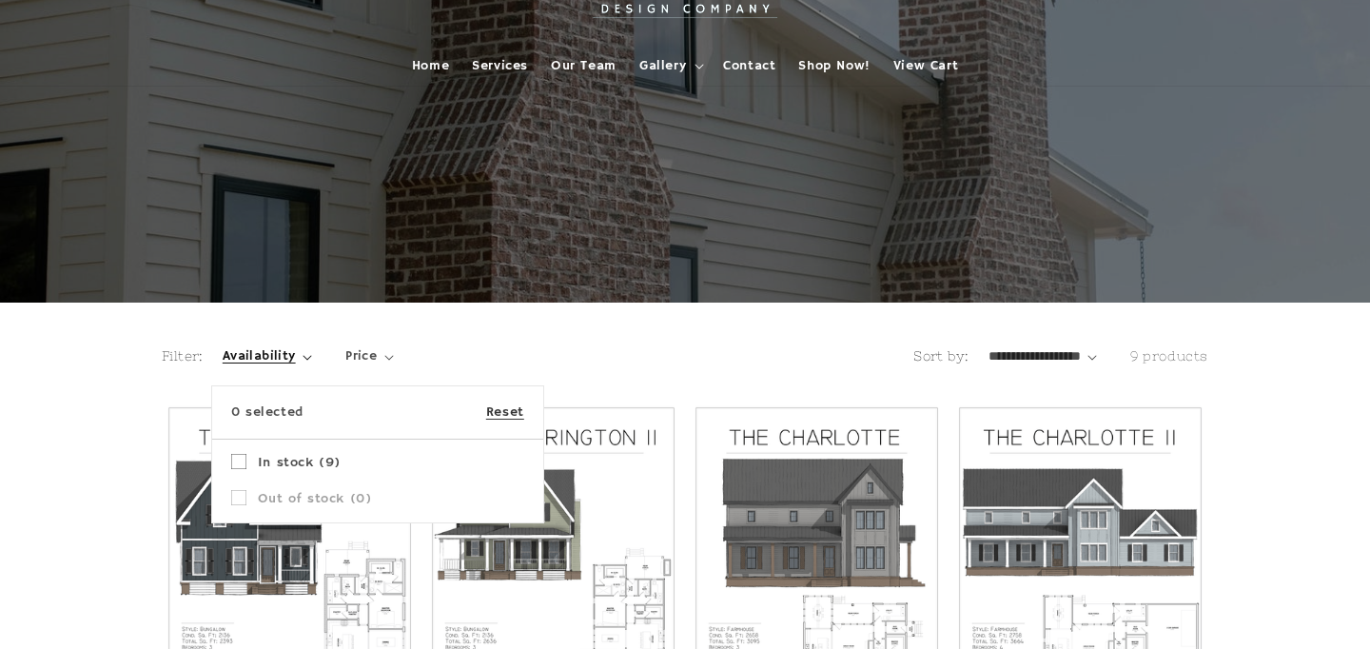
click at [312, 346] on summary "Availability" at bounding box center [267, 356] width 89 height 20
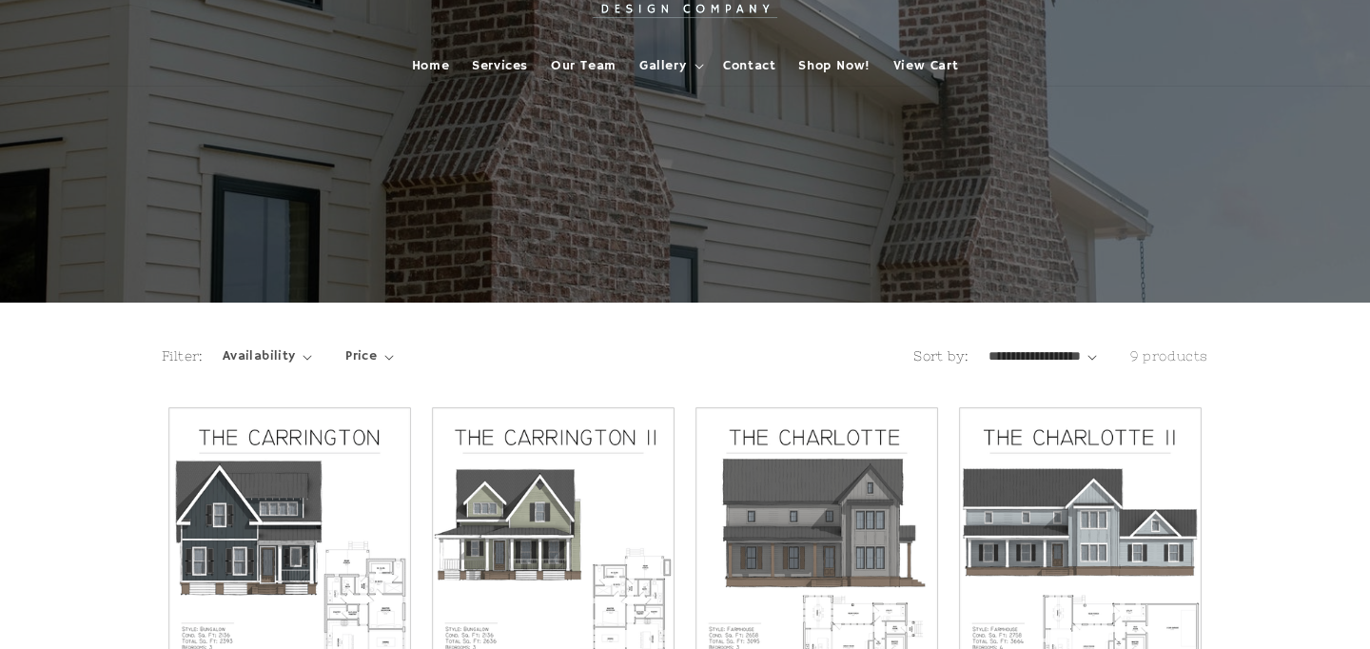
scroll to position [0, 0]
